Goal: Transaction & Acquisition: Subscribe to service/newsletter

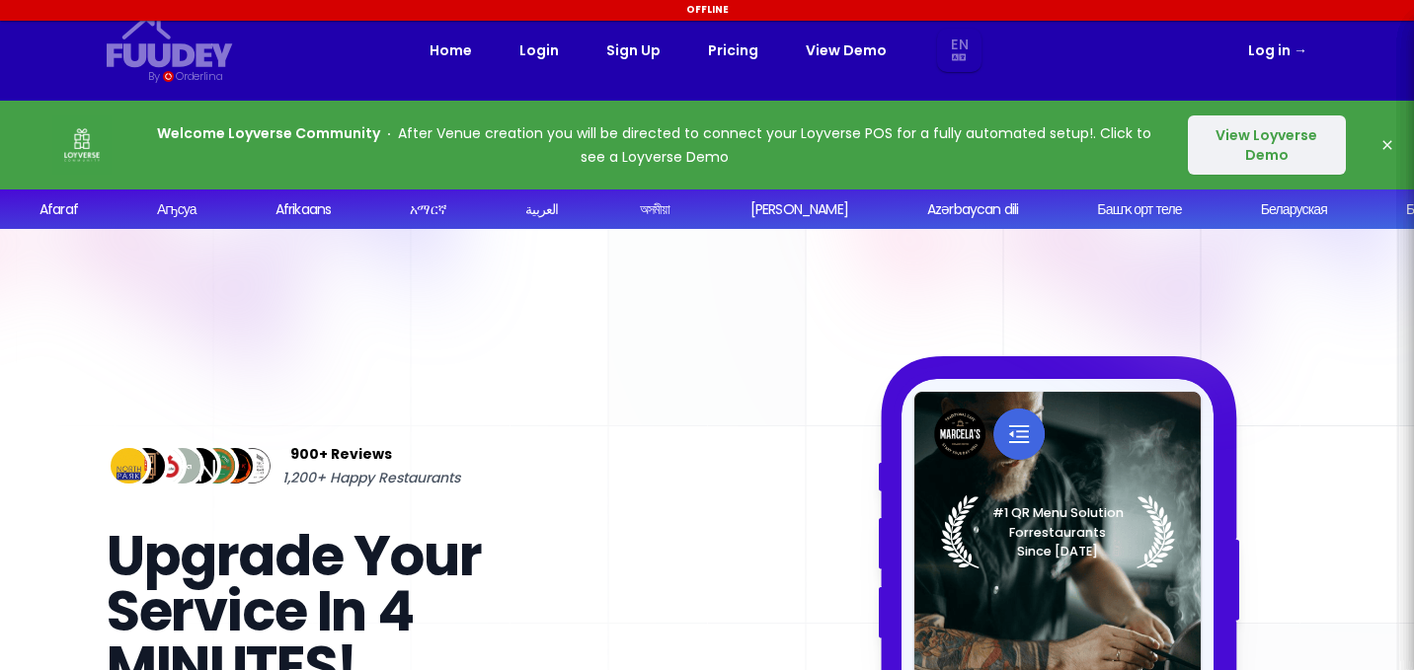
select select "en"
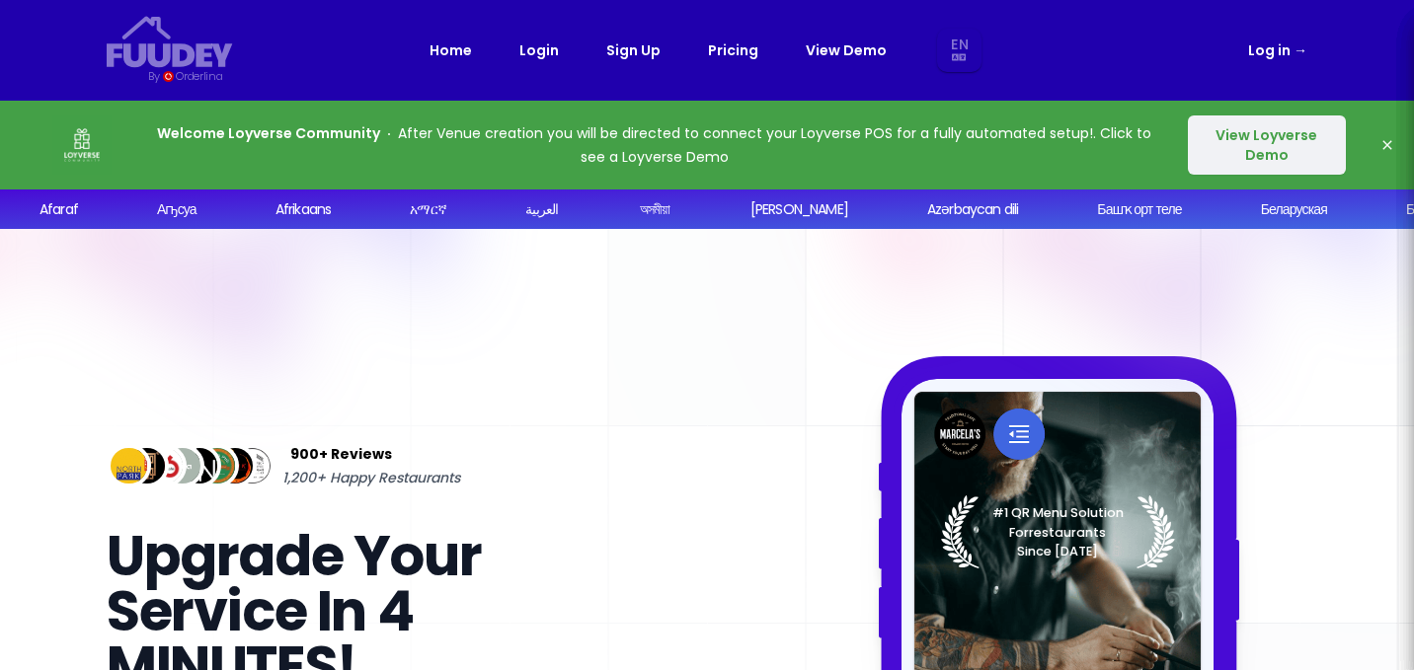
click at [1230, 134] on button "View Loyverse Demo" at bounding box center [1267, 145] width 158 height 59
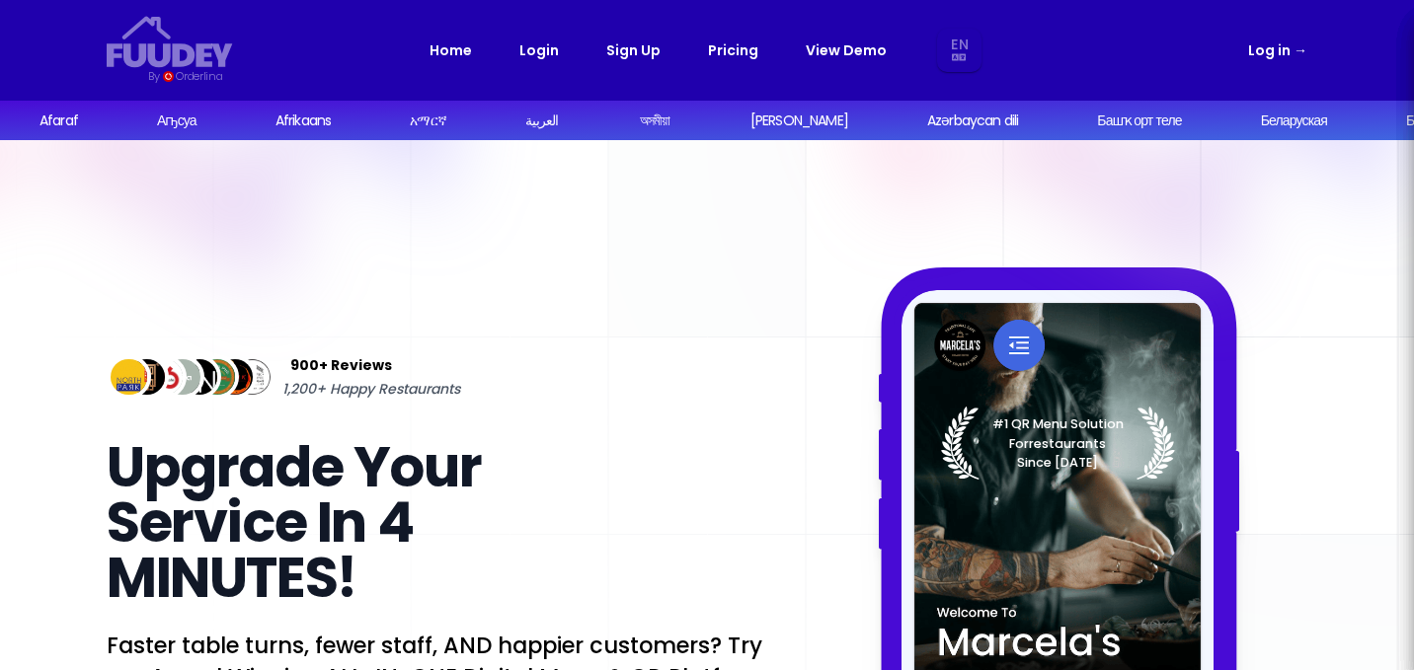
select select "en"
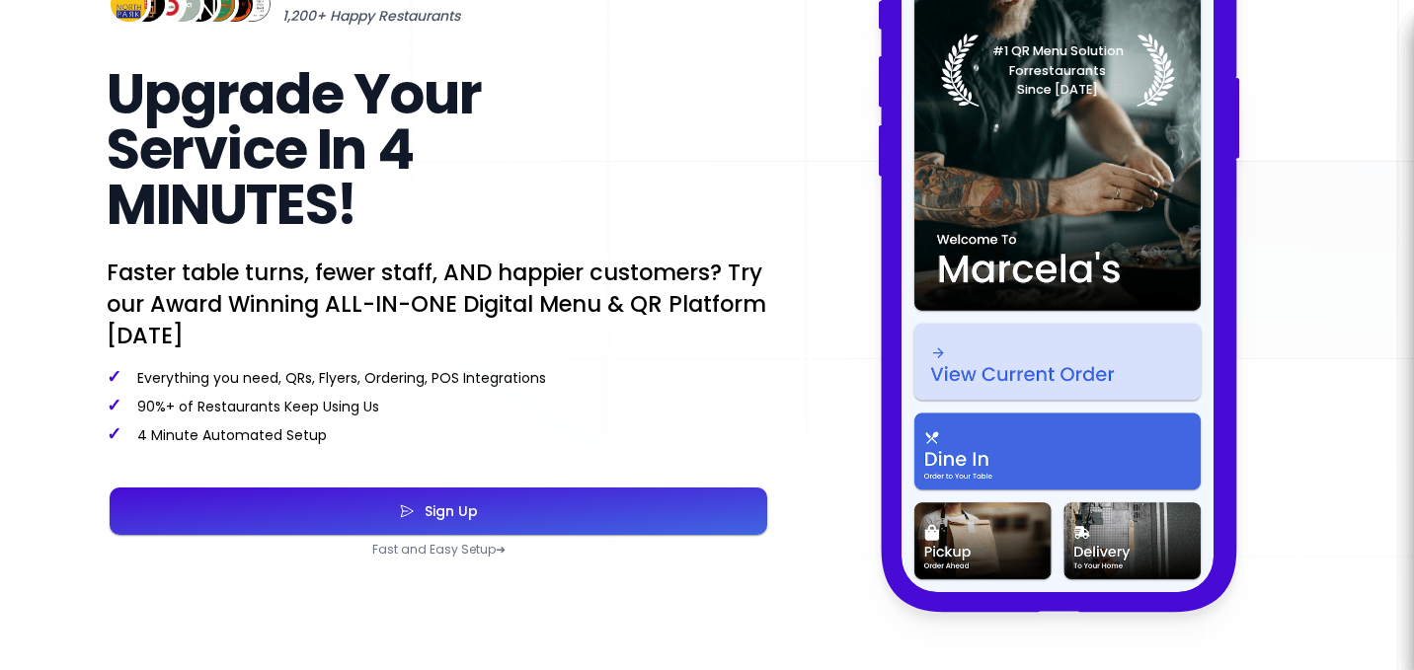
scroll to position [393, 0]
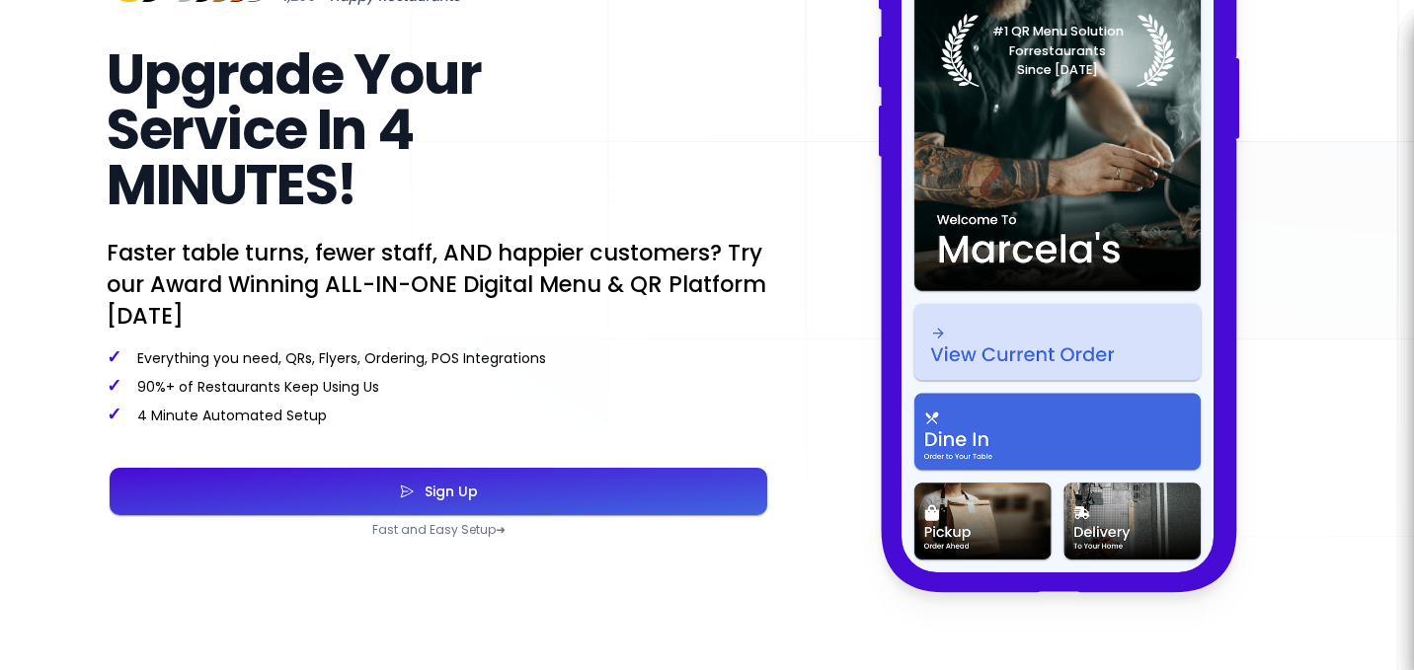
select select "en"
click at [347, 506] on button "Sign Up" at bounding box center [439, 491] width 658 height 47
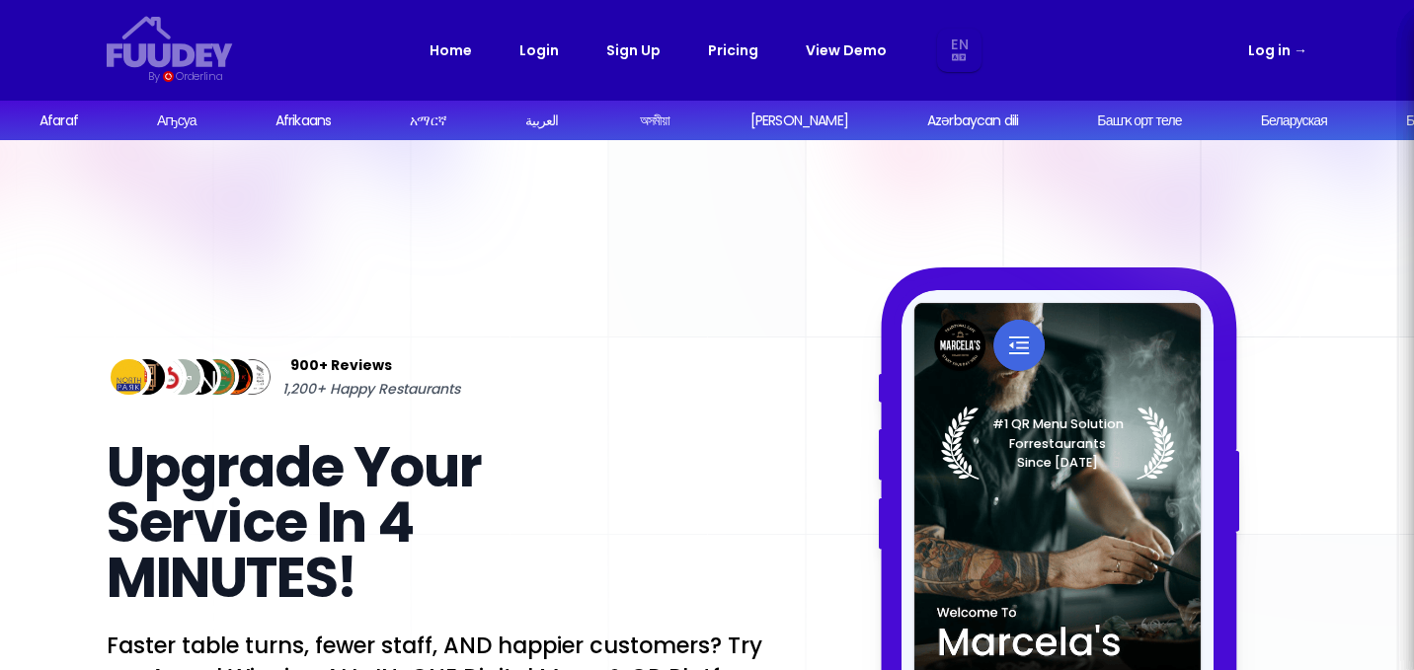
select select "en"
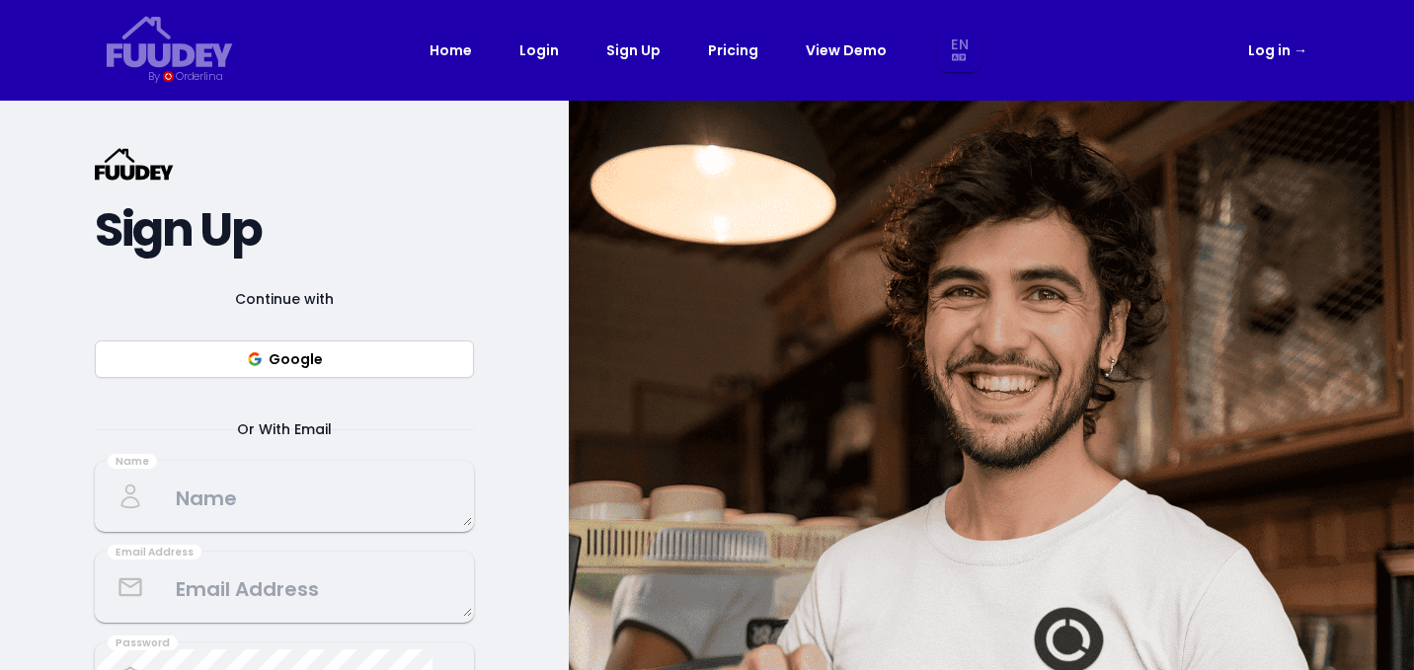
click at [273, 352] on button "Google" at bounding box center [284, 360] width 379 height 38
select select "en"
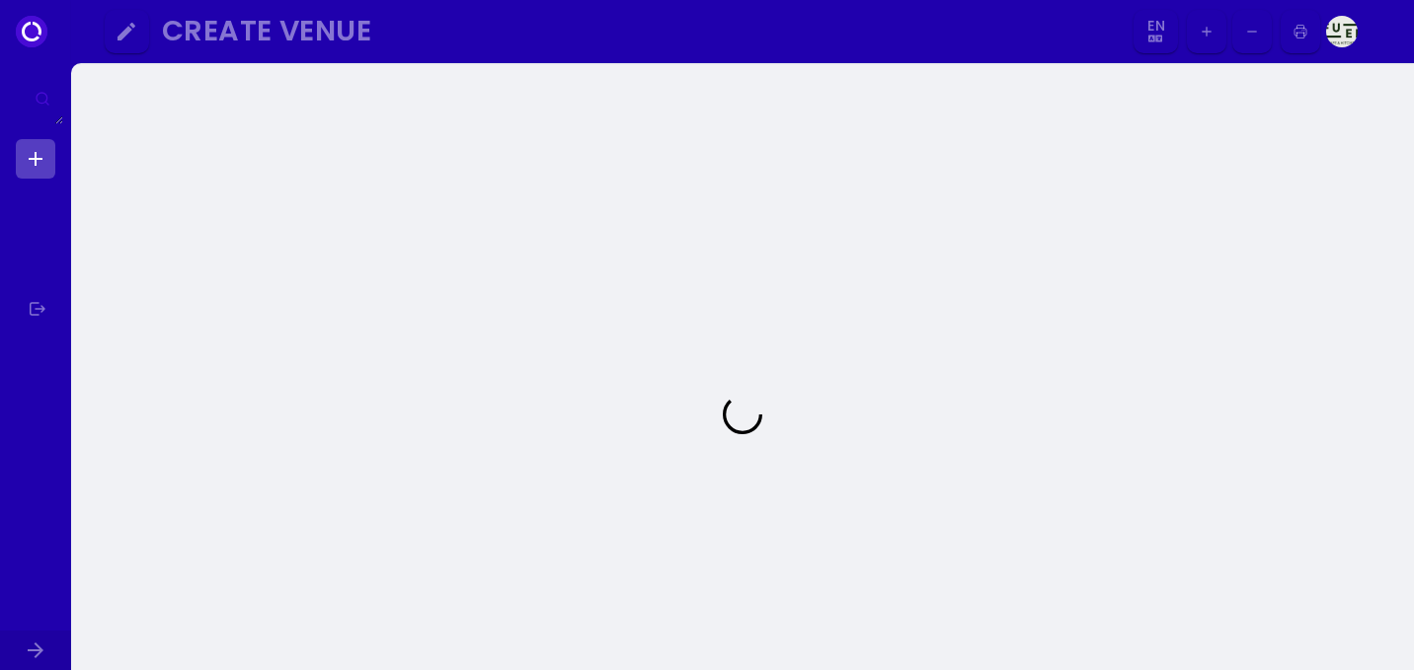
select select "en"
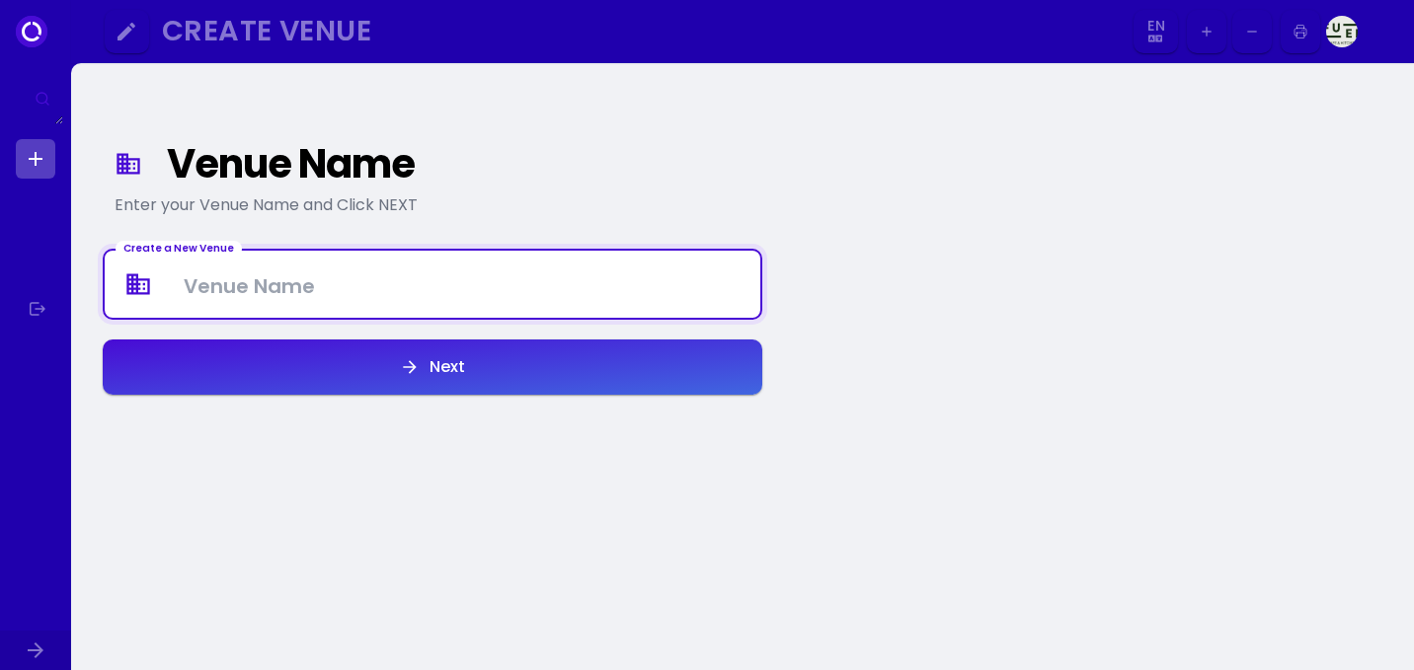
click at [308, 284] on Venue at bounding box center [433, 285] width 656 height 58
type Venue "Fuel Cafe Bangjo"
click at [430, 374] on div "Next" at bounding box center [442, 367] width 45 height 16
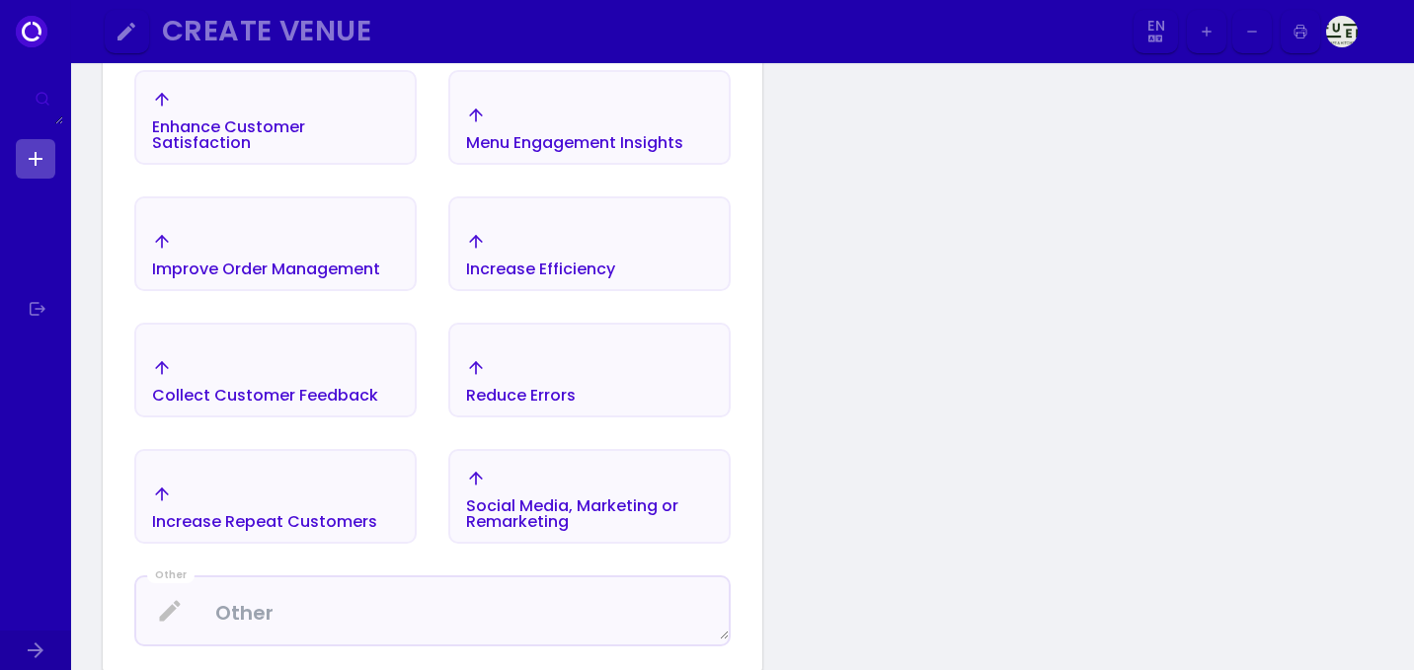
scroll to position [563, 0]
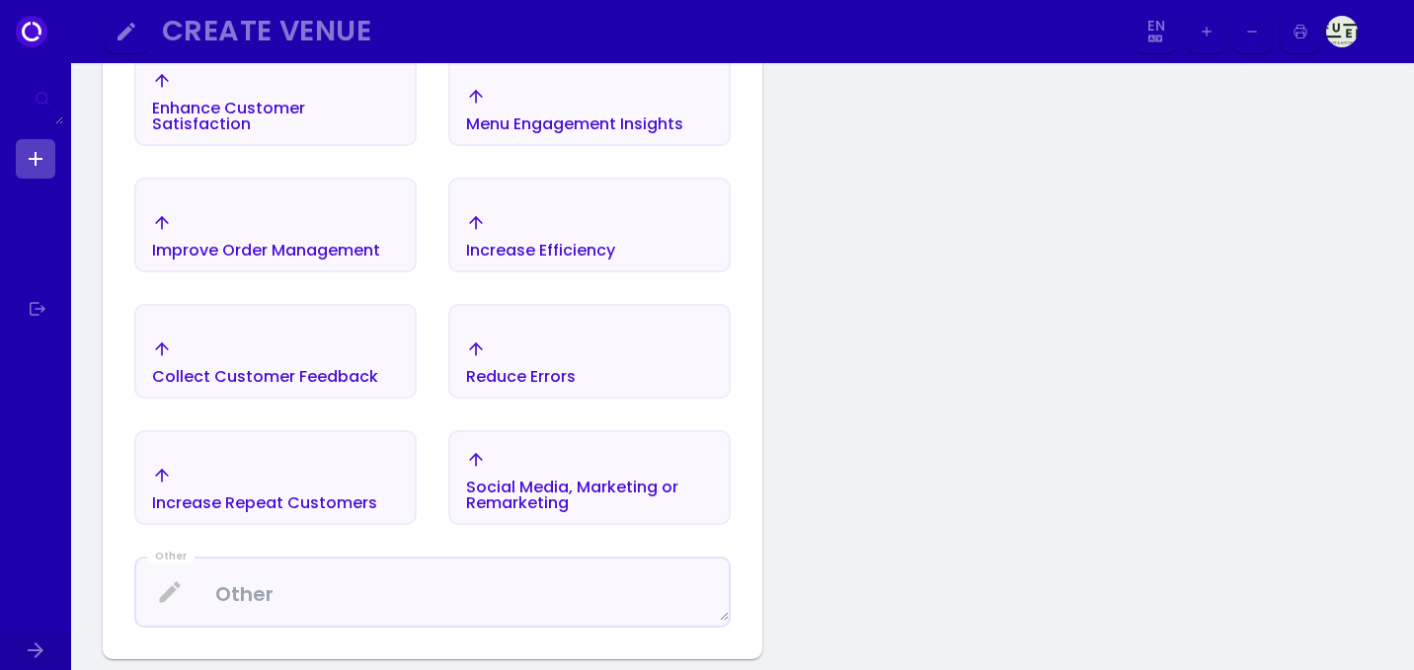
click at [356, 234] on div "Improve Order Management" at bounding box center [266, 235] width 228 height 45
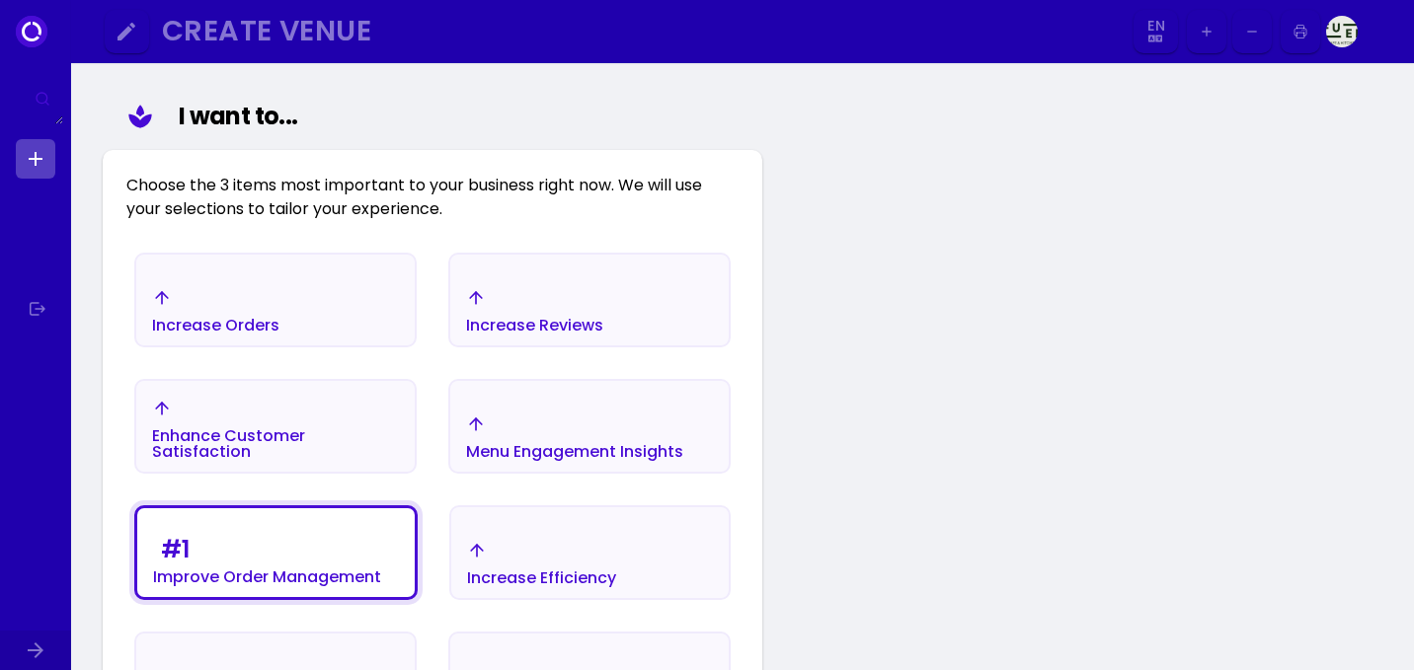
scroll to position [229, 0]
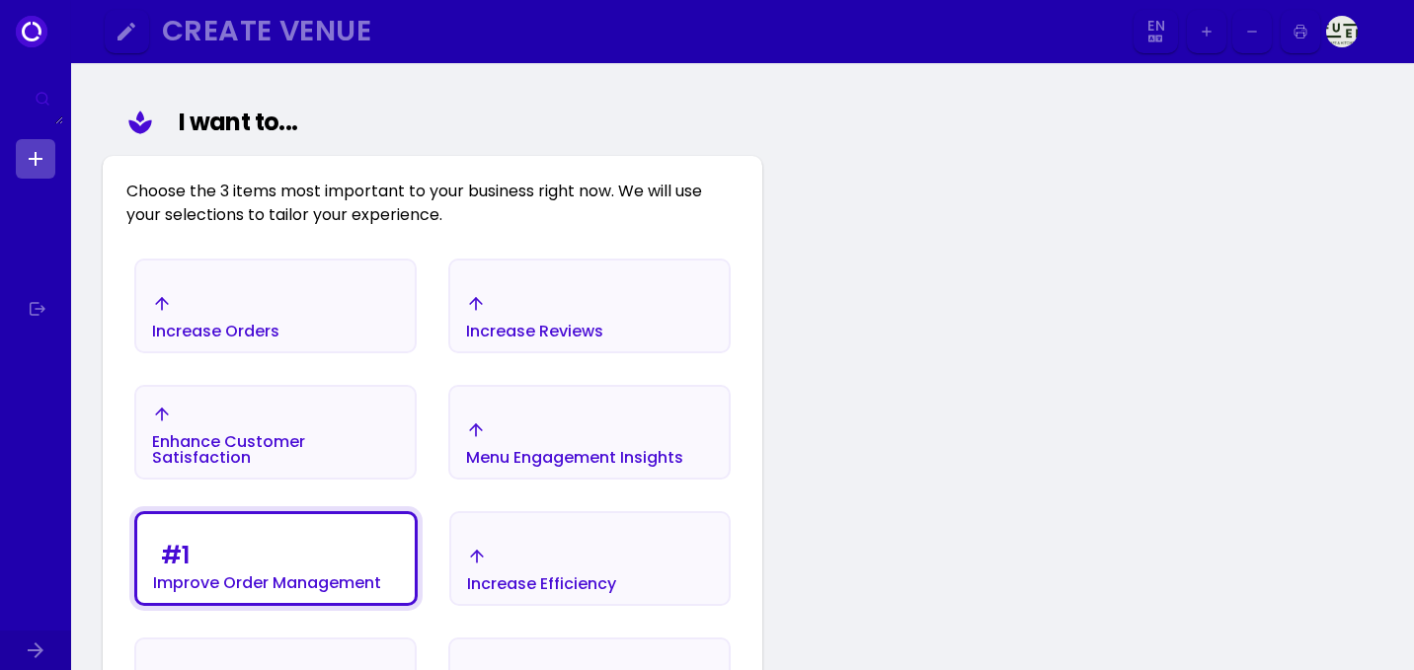
click at [314, 316] on div "Increase Orders" at bounding box center [275, 316] width 278 height 69
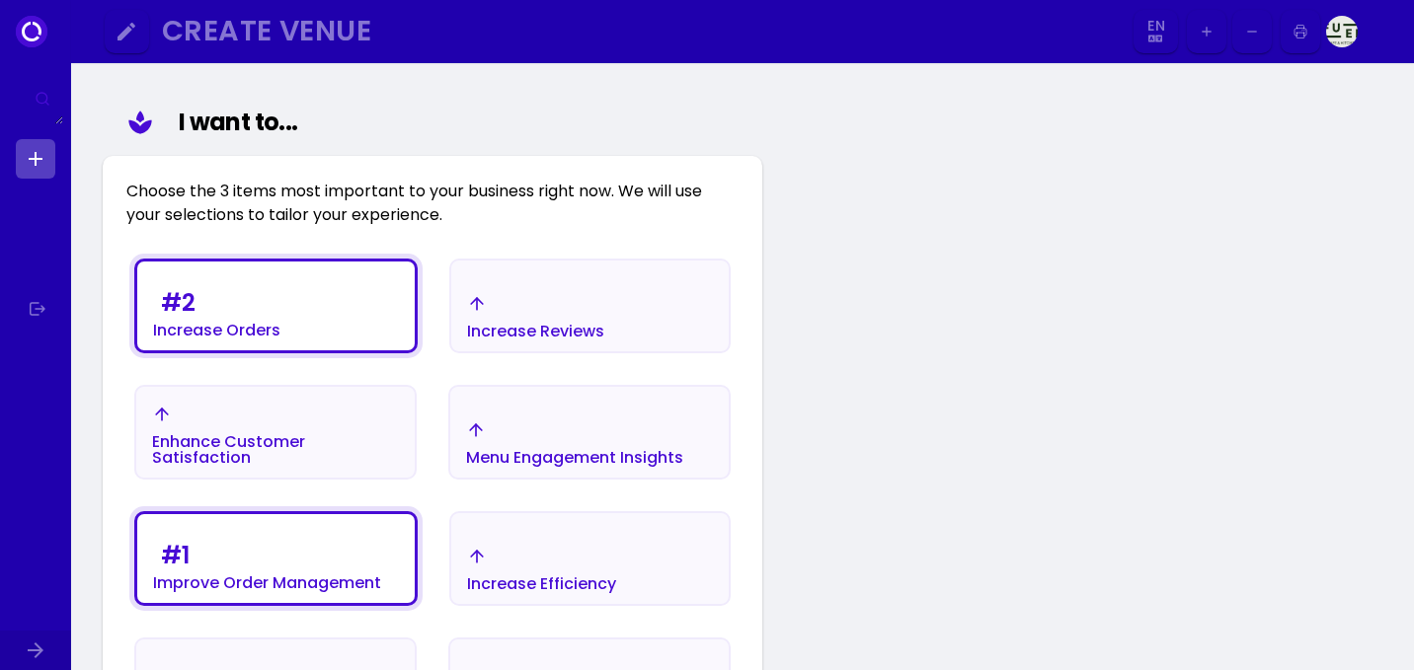
click at [322, 438] on div "Enhance Customer Satisfaction" at bounding box center [275, 450] width 247 height 32
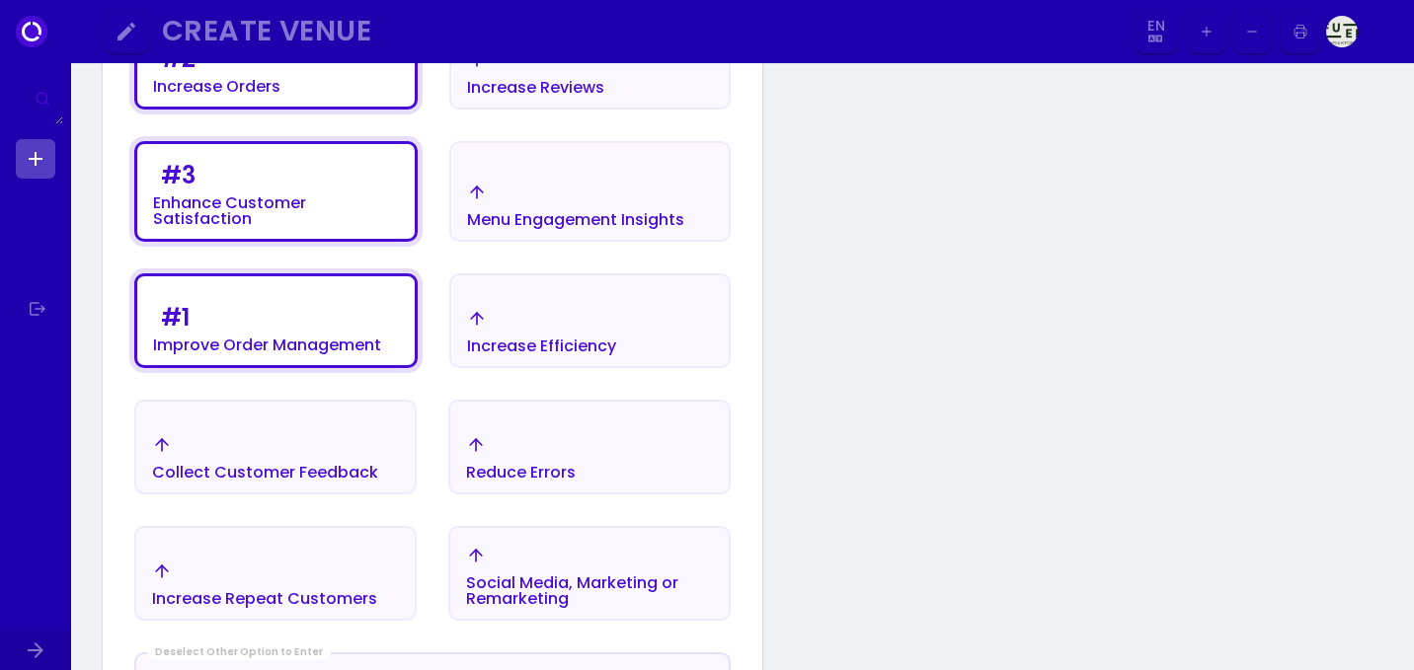
scroll to position [790, 0]
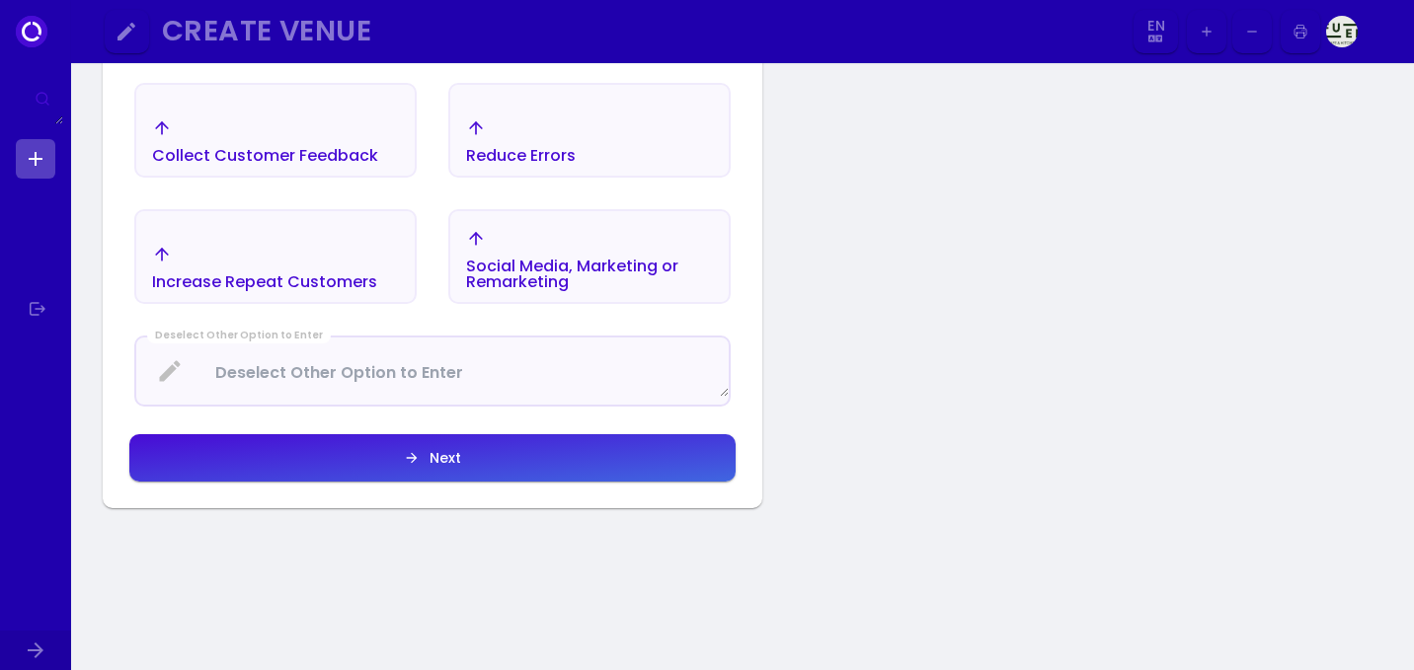
click at [490, 456] on button "Next" at bounding box center [432, 457] width 606 height 47
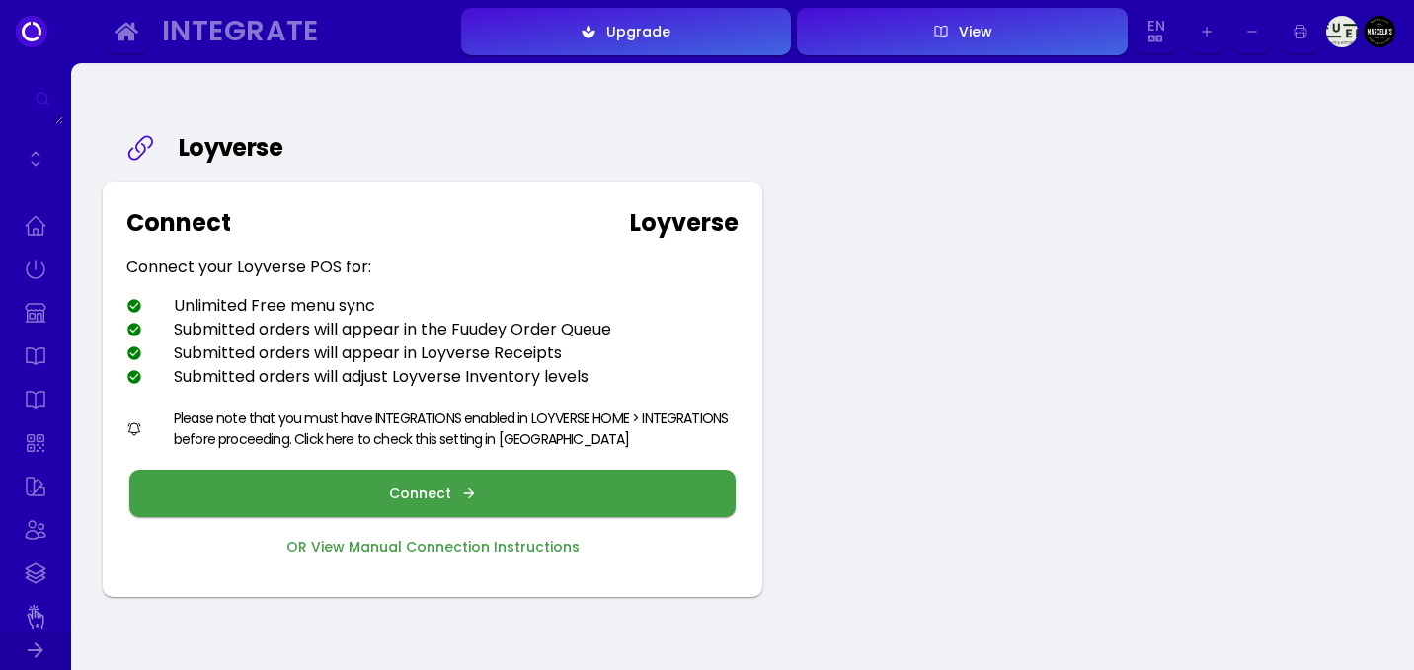
click at [500, 496] on button "Connect" at bounding box center [432, 493] width 606 height 47
